Goal: Find specific page/section: Find specific page/section

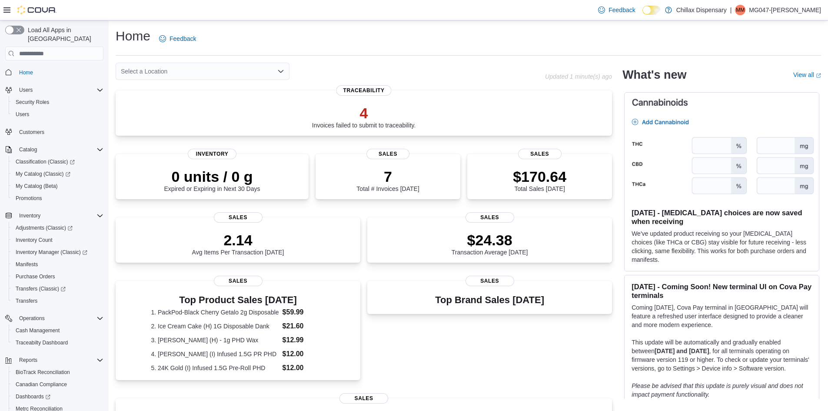
drag, startPoint x: 208, startPoint y: 187, endPoint x: 323, endPoint y: 51, distance: 178.2
click at [323, 51] on div "Home Feedback" at bounding box center [468, 41] width 705 height 28
click at [44, 169] on span "My Catalog (Classic)" at bounding box center [43, 174] width 55 height 10
click at [48, 66] on span "Home" at bounding box center [60, 71] width 88 height 11
